Goal: Information Seeking & Learning: Learn about a topic

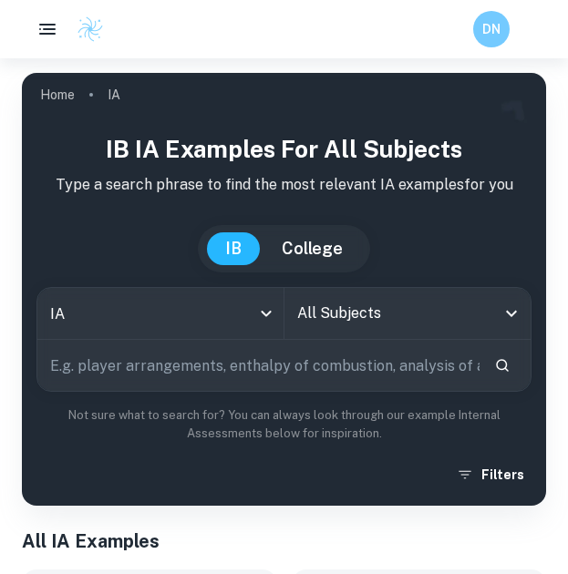
checkbox input "true"
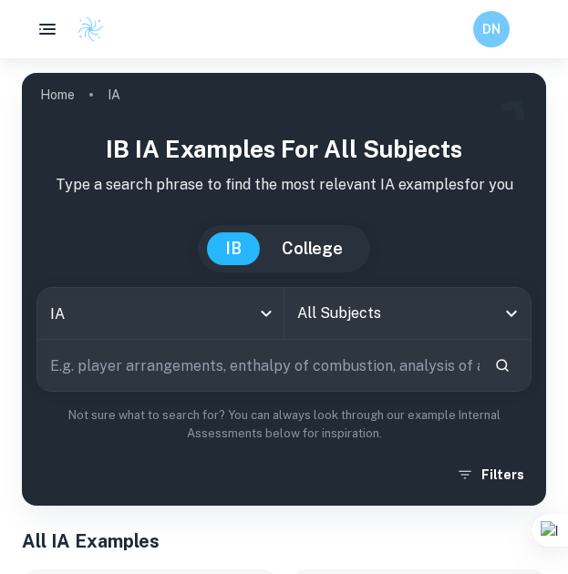
click at [334, 303] on input "All Subjects" at bounding box center [393, 313] width 203 height 35
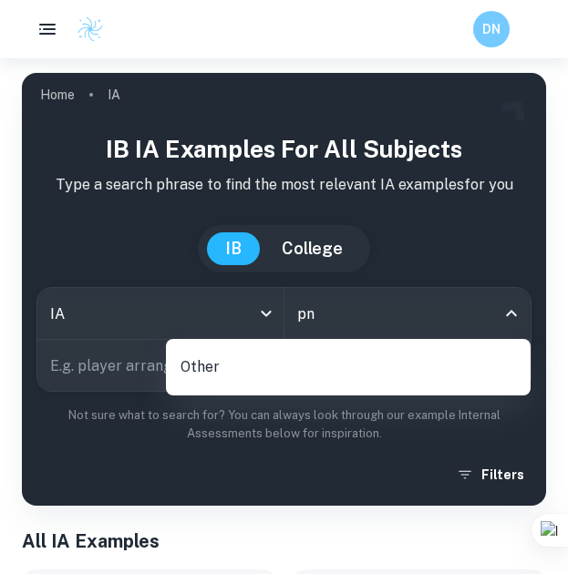
type input "p"
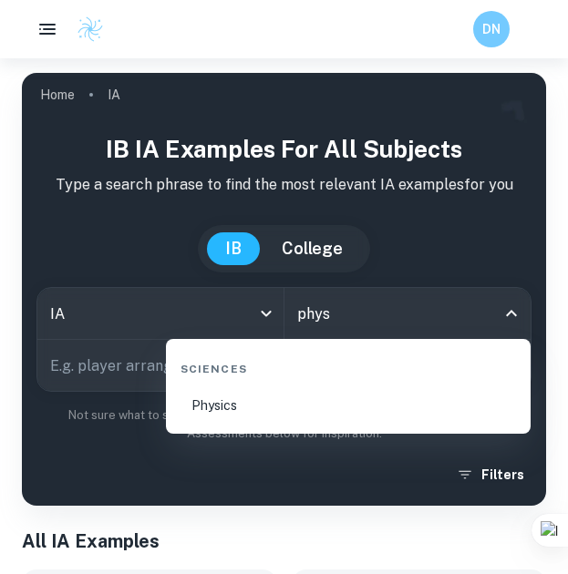
type input "physi"
click at [246, 396] on li "Physics" at bounding box center [348, 405] width 350 height 42
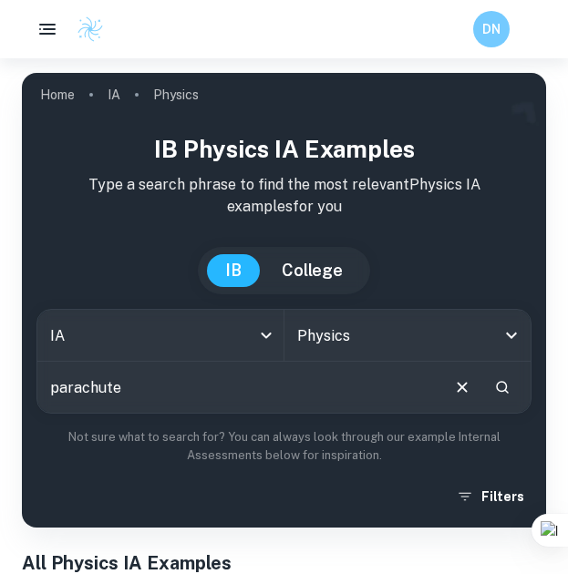
type input "parachute"
drag, startPoint x: 289, startPoint y: 323, endPoint x: 307, endPoint y: 439, distance: 117.1
click at [307, 439] on div "IB Physics IA examples Type a search phrase to find the most relevant Physics I…" at bounding box center [283, 322] width 495 height 382
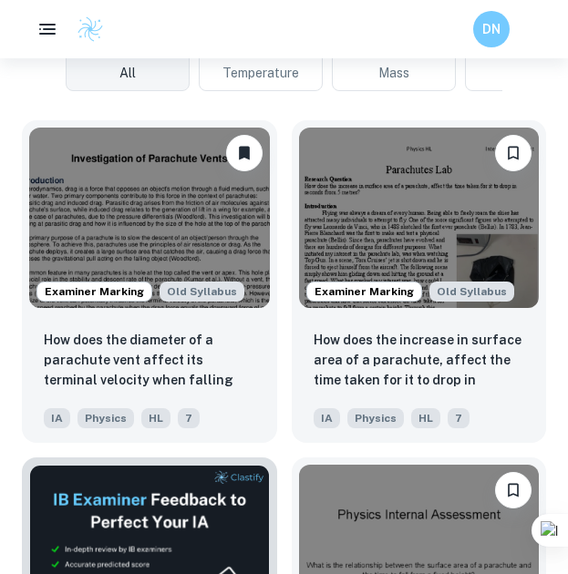
scroll to position [616, 0]
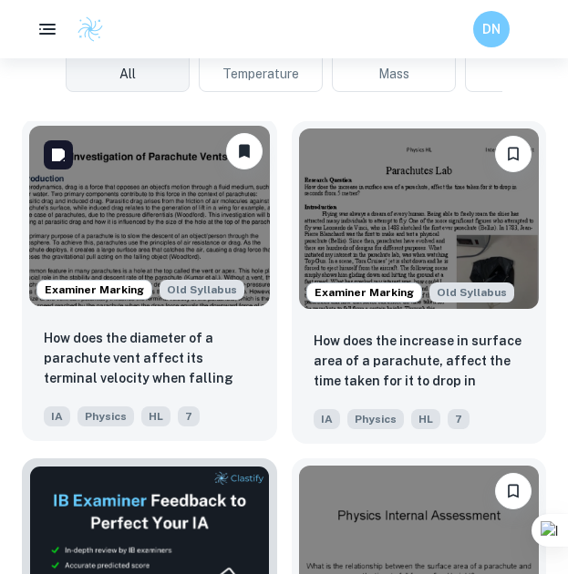
click at [164, 226] on img at bounding box center [149, 216] width 240 height 180
